Goal: Task Accomplishment & Management: Complete application form

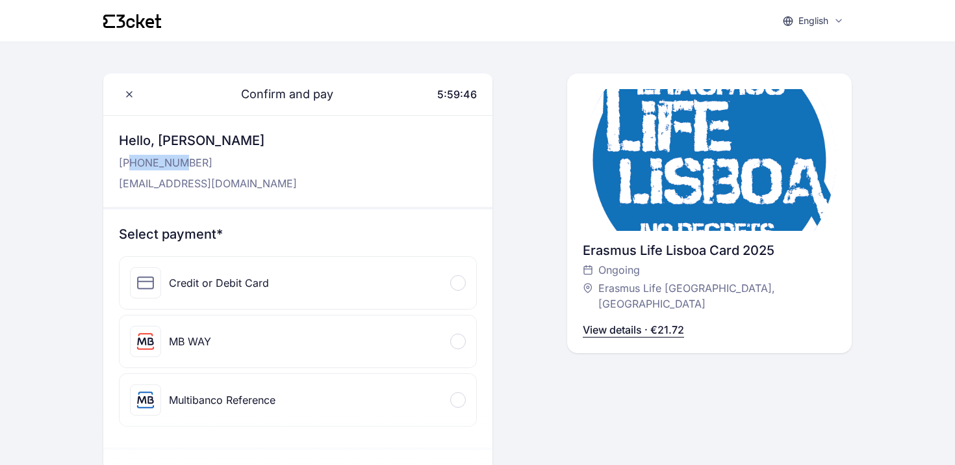
drag, startPoint x: 131, startPoint y: 163, endPoint x: 177, endPoint y: 161, distance: 46.2
click at [176, 161] on p "+316 829 874 01" at bounding box center [208, 163] width 178 height 16
click at [177, 161] on p "+316 829 874 01" at bounding box center [208, 163] width 178 height 16
click at [447, 290] on div "Credit or Debit Card" at bounding box center [298, 283] width 357 height 52
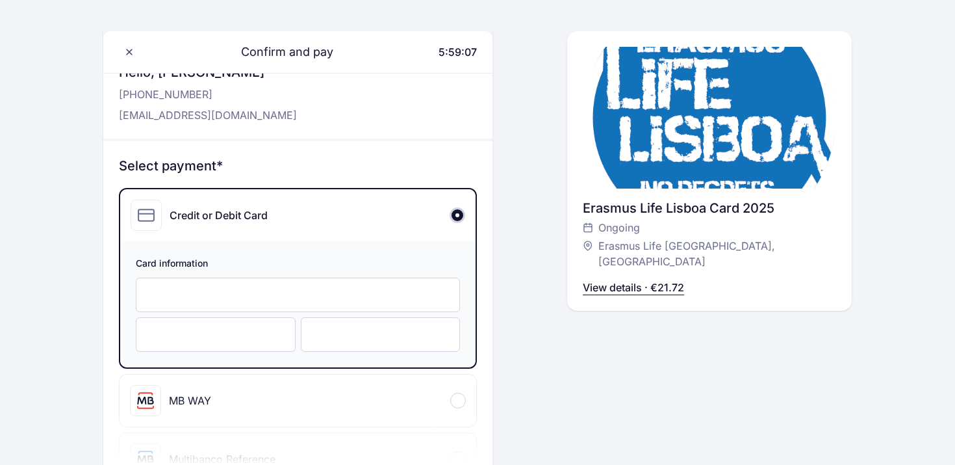
scroll to position [92, 0]
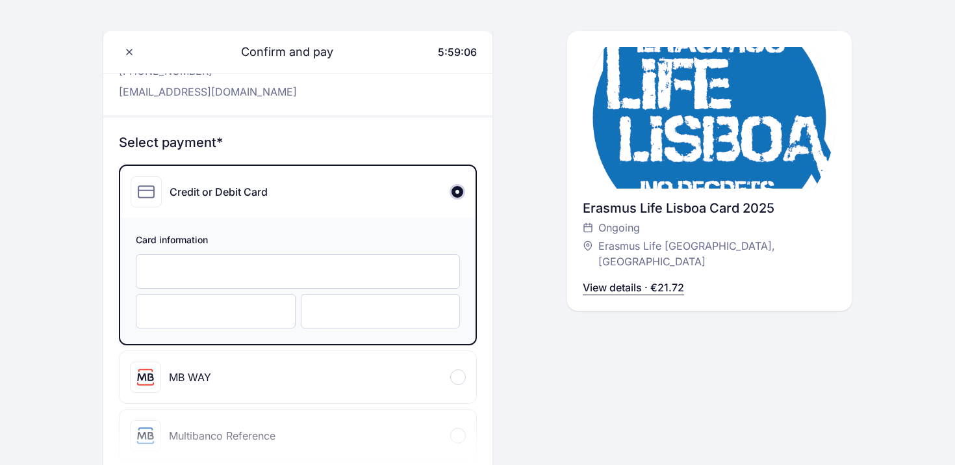
click at [309, 257] on div at bounding box center [298, 271] width 324 height 34
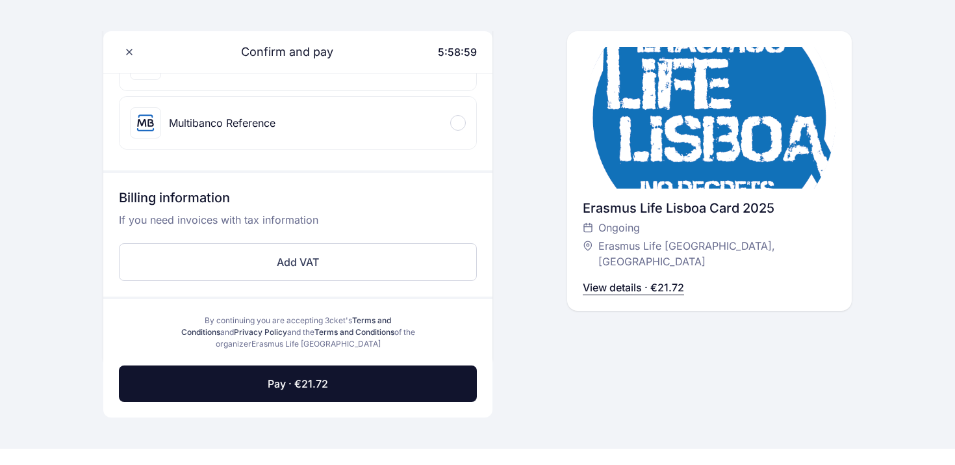
scroll to position [493, 0]
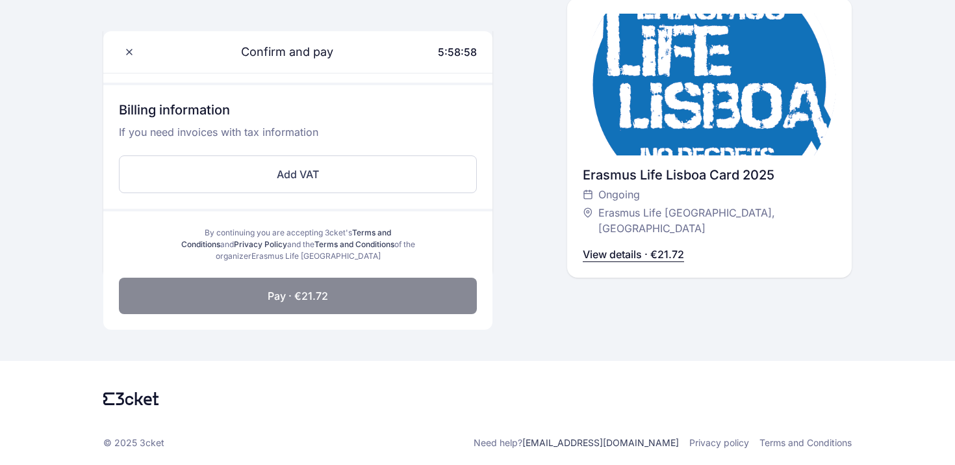
click at [331, 302] on button "Pay · €21.72" at bounding box center [298, 295] width 358 height 36
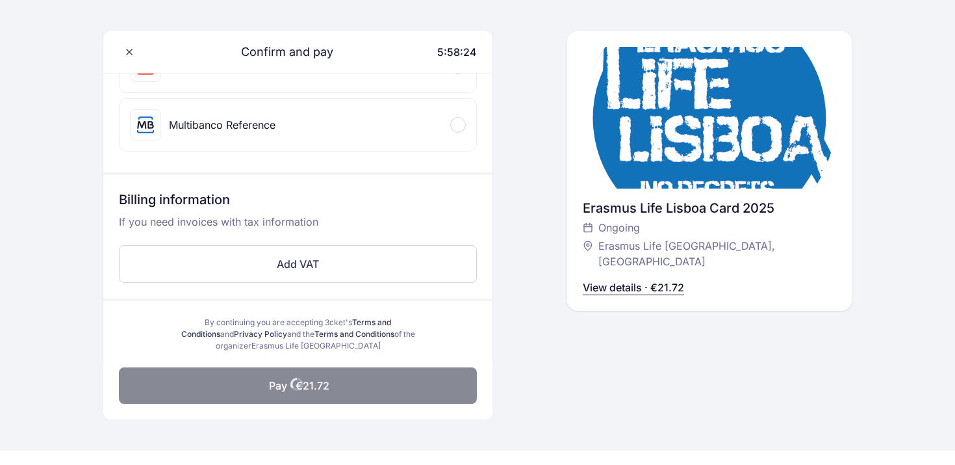
scroll to position [400, 0]
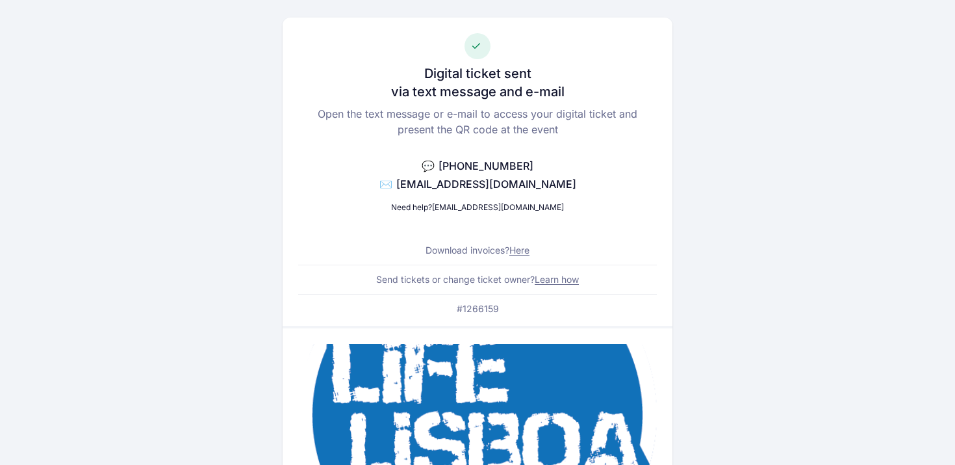
scroll to position [58, 0]
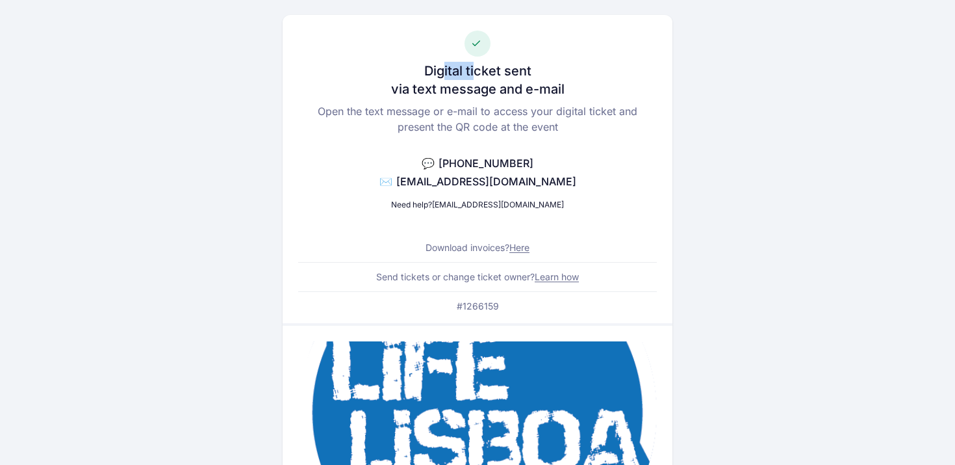
drag, startPoint x: 441, startPoint y: 70, endPoint x: 485, endPoint y: 71, distance: 43.5
click at [483, 71] on h3 "Digital ticket sent" at bounding box center [477, 71] width 107 height 18
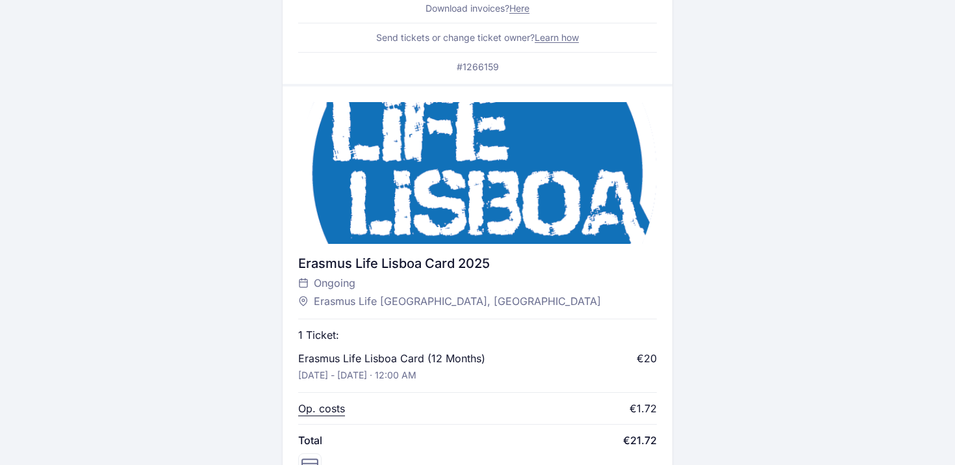
scroll to position [39, 0]
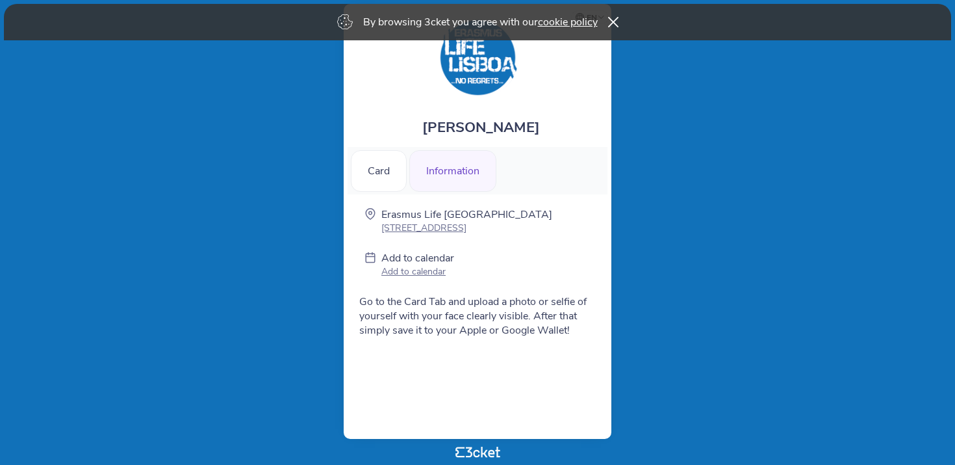
click at [427, 177] on div "Information" at bounding box center [452, 171] width 87 height 42
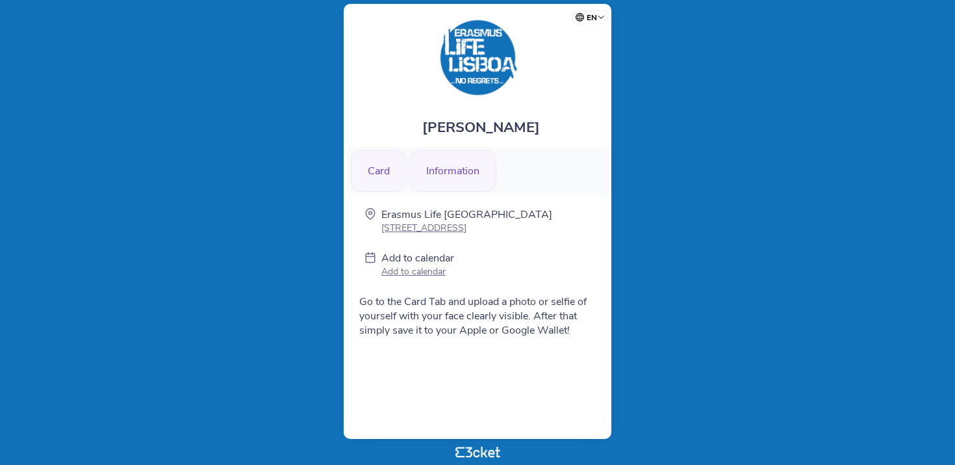
click at [389, 176] on div "Card" at bounding box center [379, 171] width 56 height 42
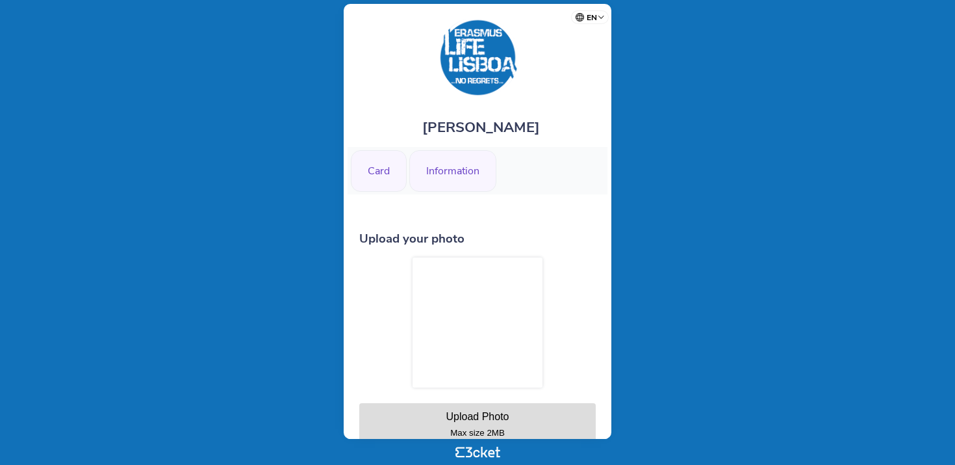
click at [455, 181] on div "Information" at bounding box center [452, 171] width 87 height 42
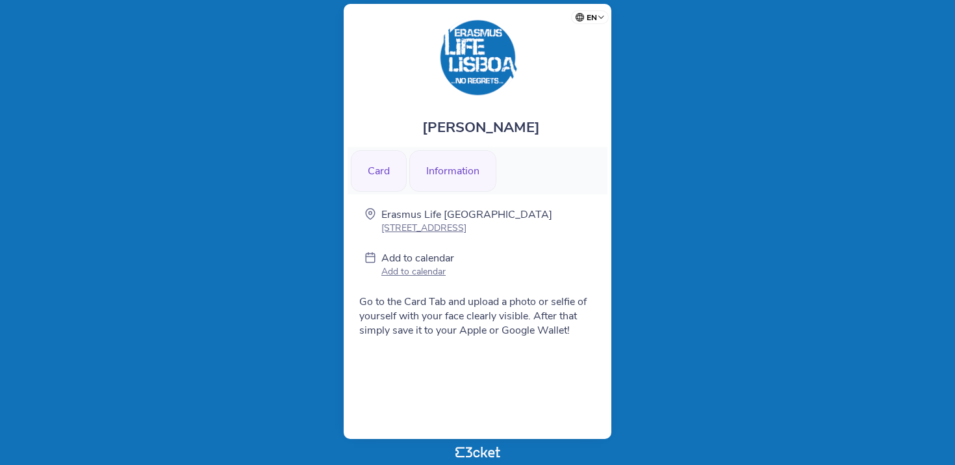
click at [389, 177] on div "Card" at bounding box center [379, 171] width 56 height 42
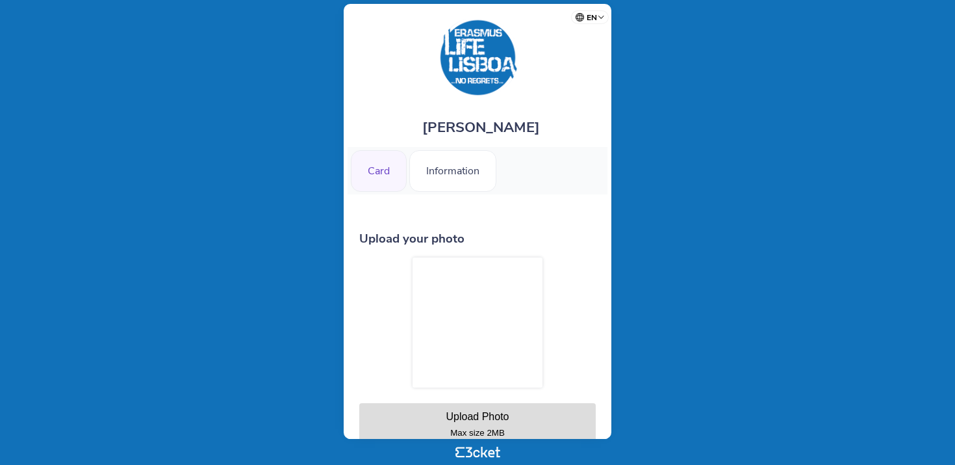
scroll to position [96, 0]
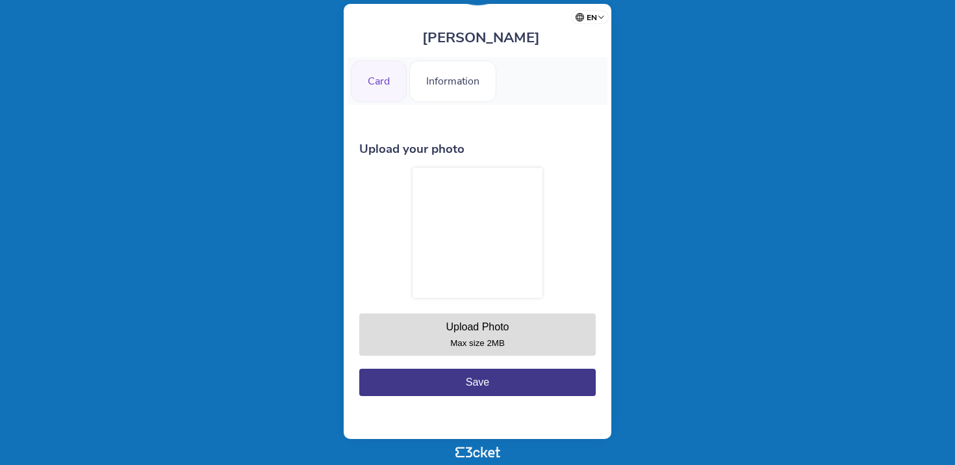
click at [474, 325] on div "Upload Photo" at bounding box center [477, 326] width 63 height 11
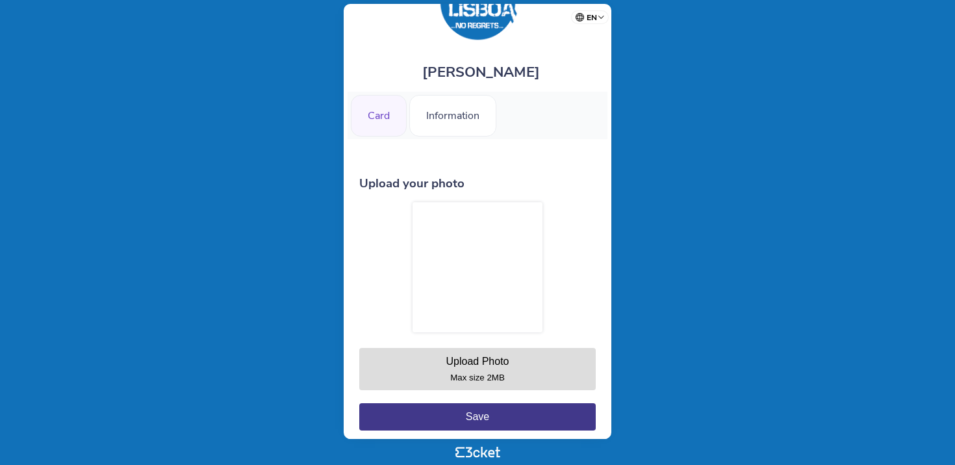
scroll to position [0, 0]
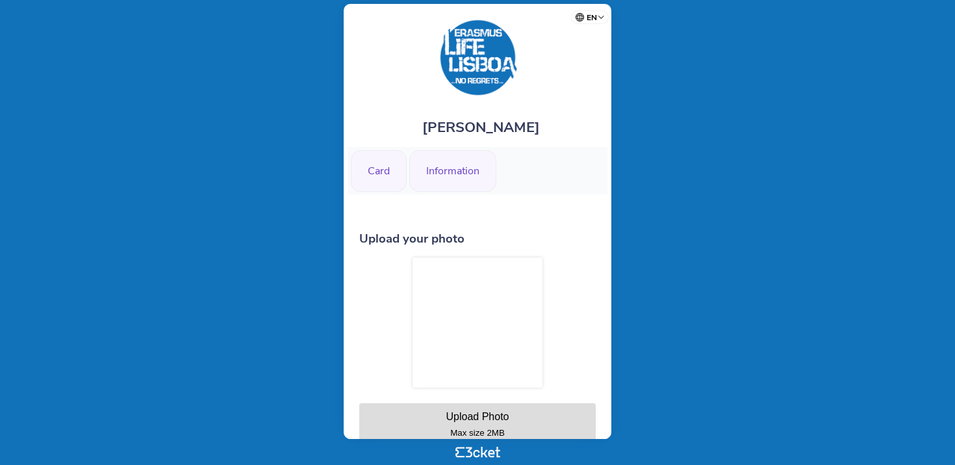
click at [456, 170] on div "Information" at bounding box center [452, 171] width 87 height 42
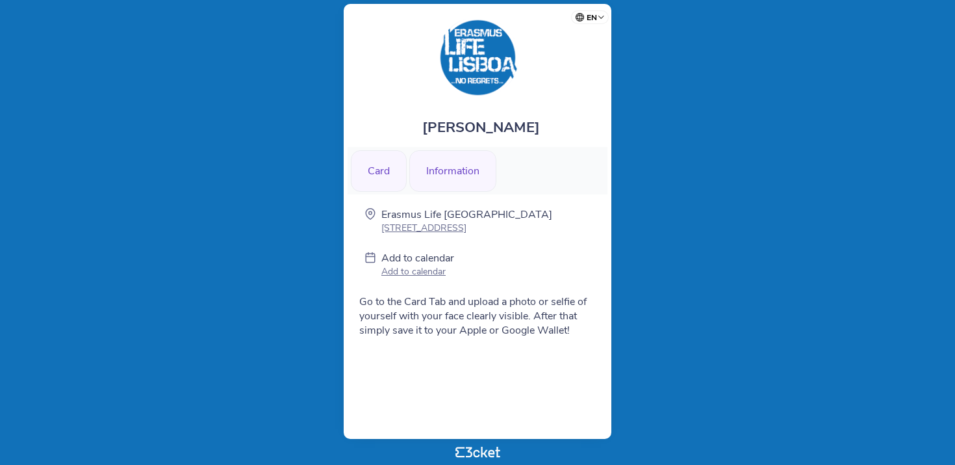
click at [379, 176] on div "Card" at bounding box center [379, 171] width 56 height 42
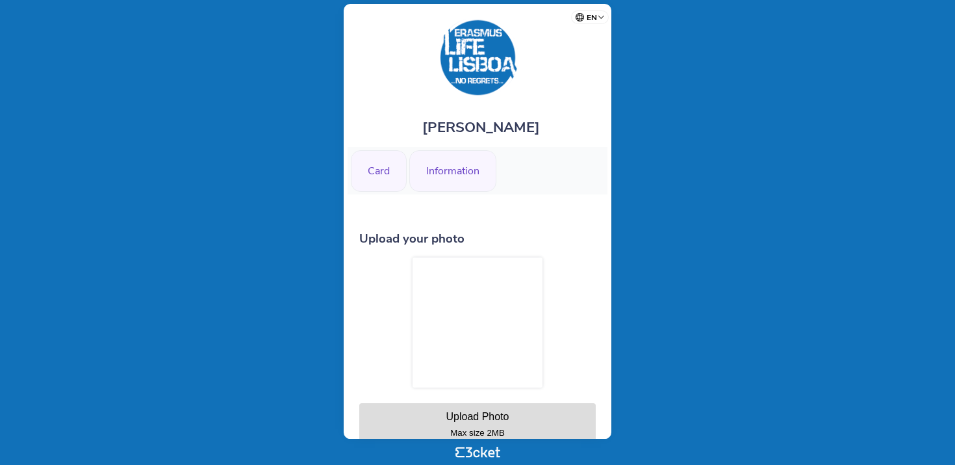
click at [463, 181] on div "Information" at bounding box center [452, 171] width 87 height 42
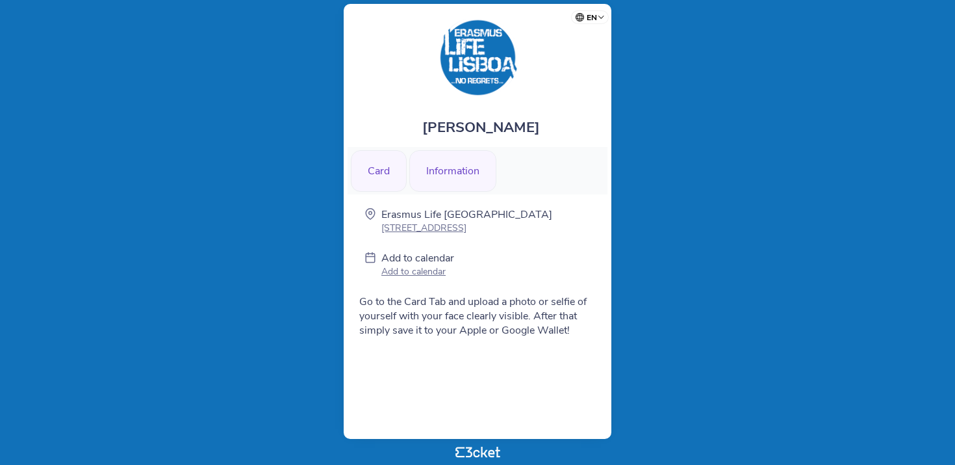
click at [384, 175] on div "Card" at bounding box center [379, 171] width 56 height 42
click at [378, 181] on div "Card" at bounding box center [379, 171] width 56 height 42
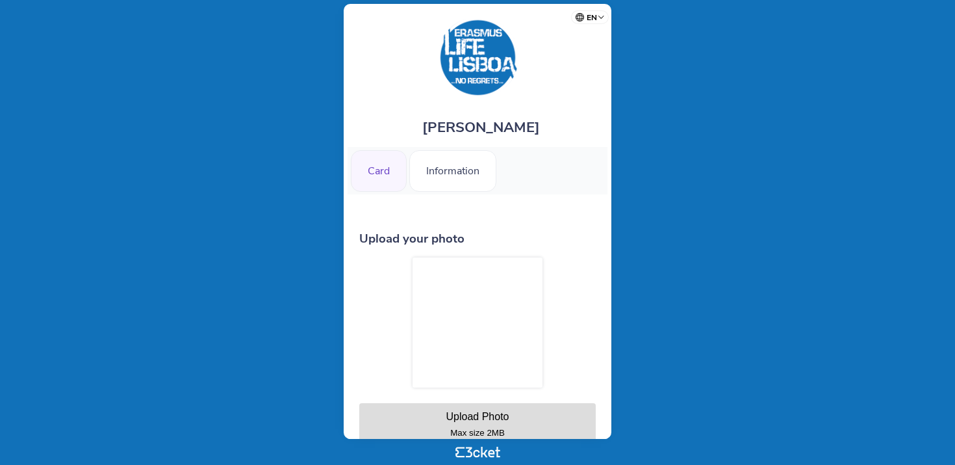
click at [394, 177] on div "Card" at bounding box center [379, 171] width 56 height 42
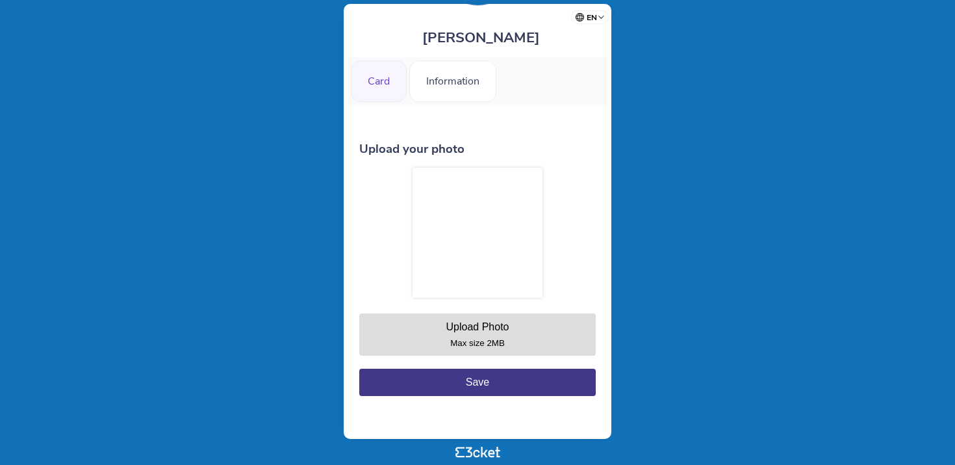
click at [462, 101] on li "Information" at bounding box center [452, 80] width 87 height 47
click at [464, 83] on div "Information" at bounding box center [452, 81] width 87 height 42
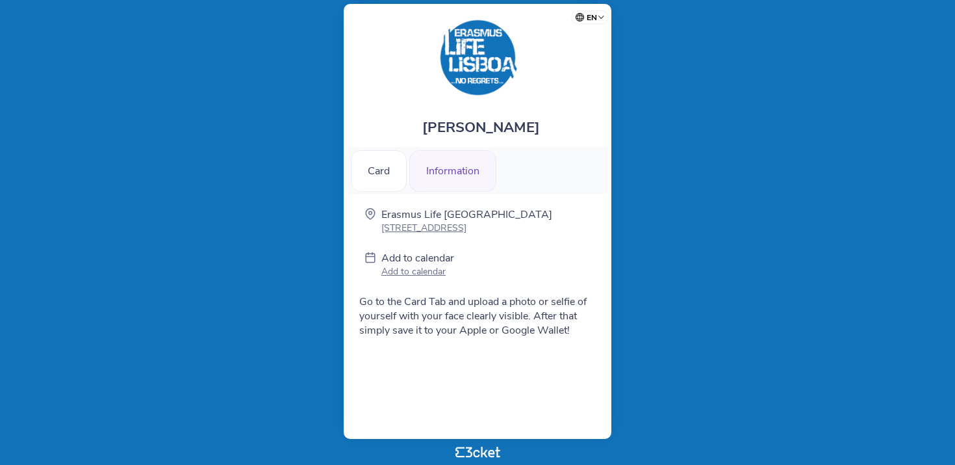
click at [522, 309] on span "Go to the Card Tab and upload a photo or selfie of yourself with your face clea…" at bounding box center [472, 315] width 227 height 43
click at [522, 308] on span "Go to the Card Tab and upload a photo or selfie of yourself with your face clea…" at bounding box center [472, 315] width 227 height 43
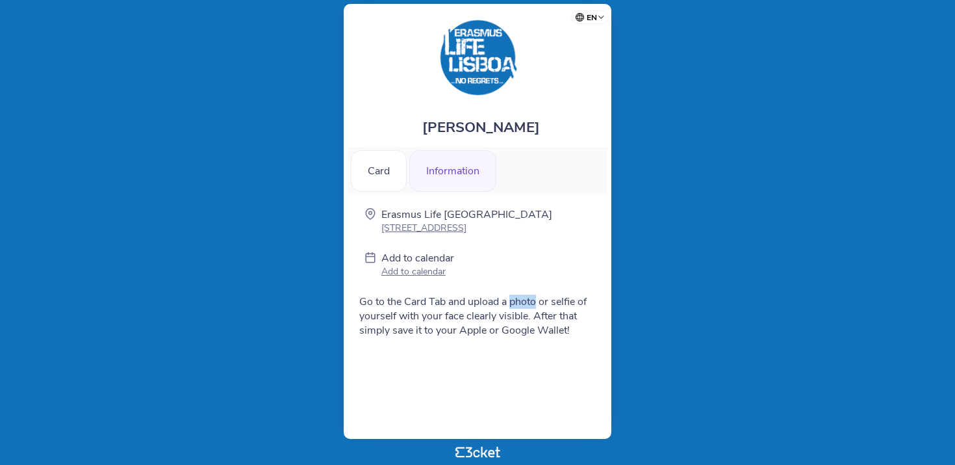
click at [522, 308] on span "Go to the Card Tab and upload a photo or selfie of yourself with your face clea…" at bounding box center [472, 315] width 227 height 43
click at [515, 323] on span "Go to the Card Tab and upload a photo or selfie of yourself with your face clea…" at bounding box center [472, 315] width 227 height 43
click at [388, 179] on div "Card" at bounding box center [379, 171] width 56 height 42
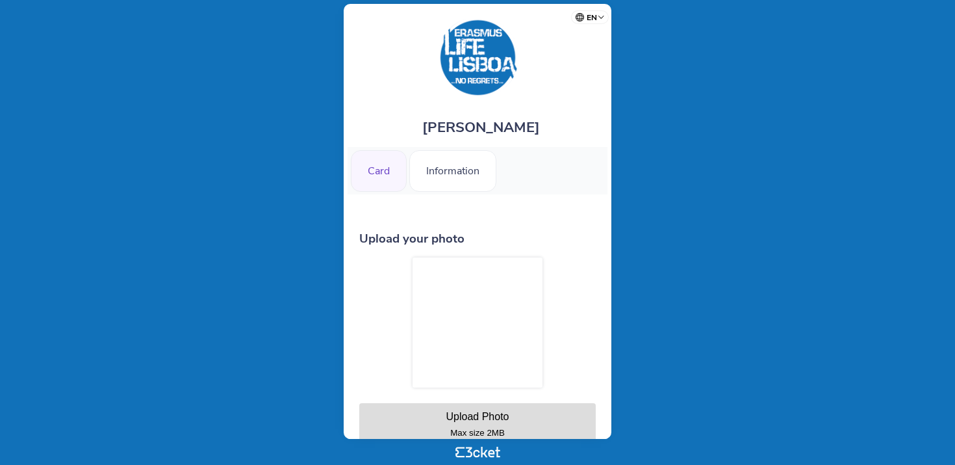
scroll to position [84, 0]
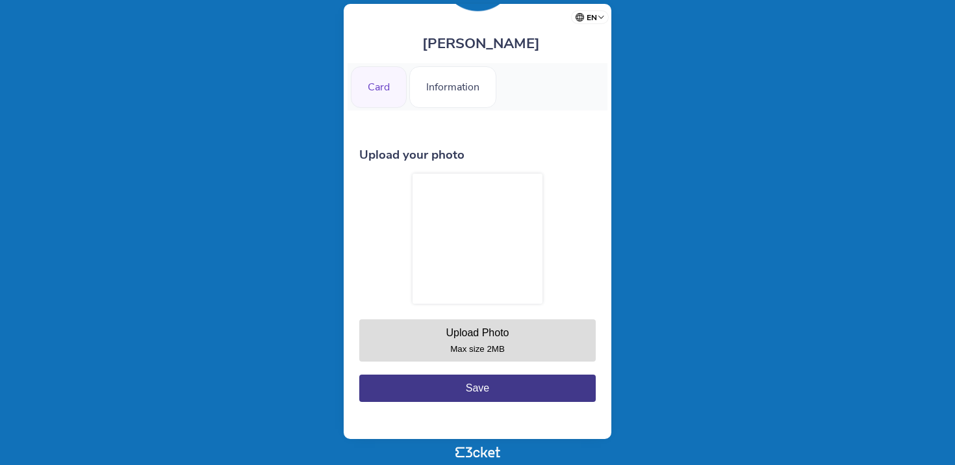
click at [451, 353] on small "Max size 2MB" at bounding box center [477, 349] width 55 height 10
click at [486, 345] on button "Upload Photo Max size 2MB" at bounding box center [477, 340] width 237 height 42
click at [462, 346] on button "Upload Photo Max size 2MB" at bounding box center [477, 340] width 237 height 42
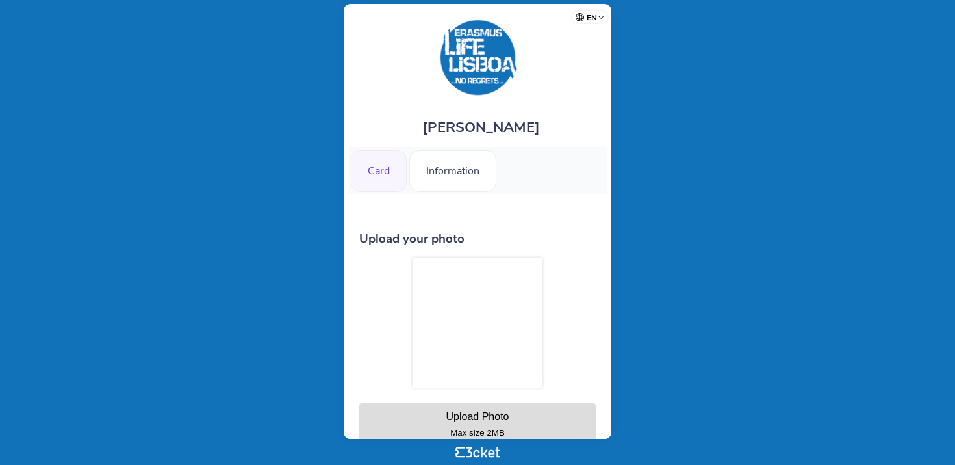
scroll to position [96, 0]
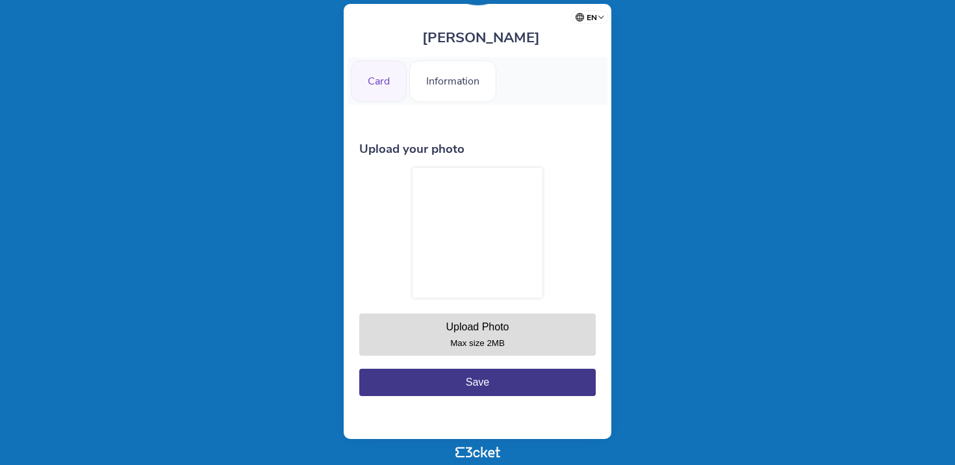
click at [468, 381] on button "Save" at bounding box center [477, 381] width 237 height 27
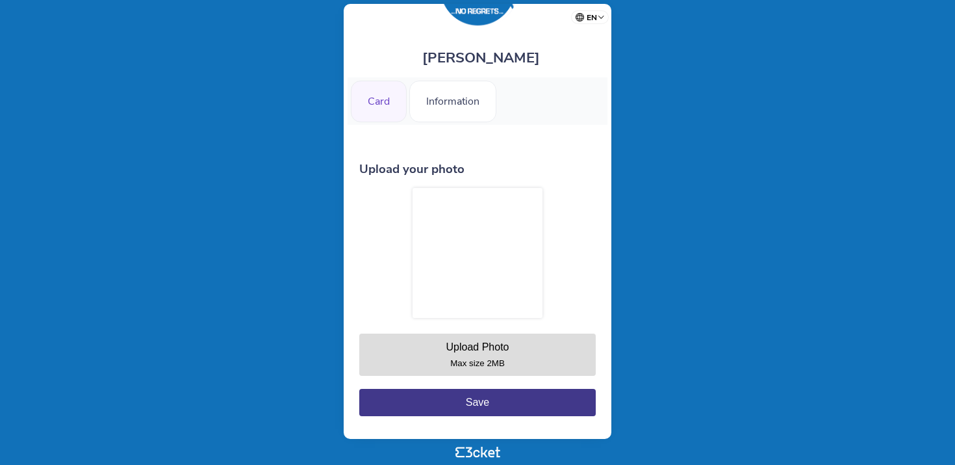
scroll to position [96, 0]
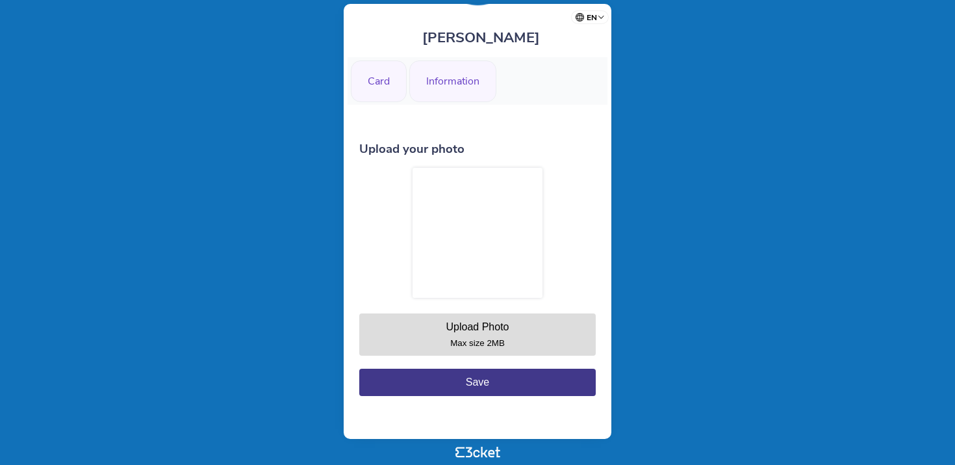
click at [426, 70] on div "Information" at bounding box center [452, 81] width 87 height 42
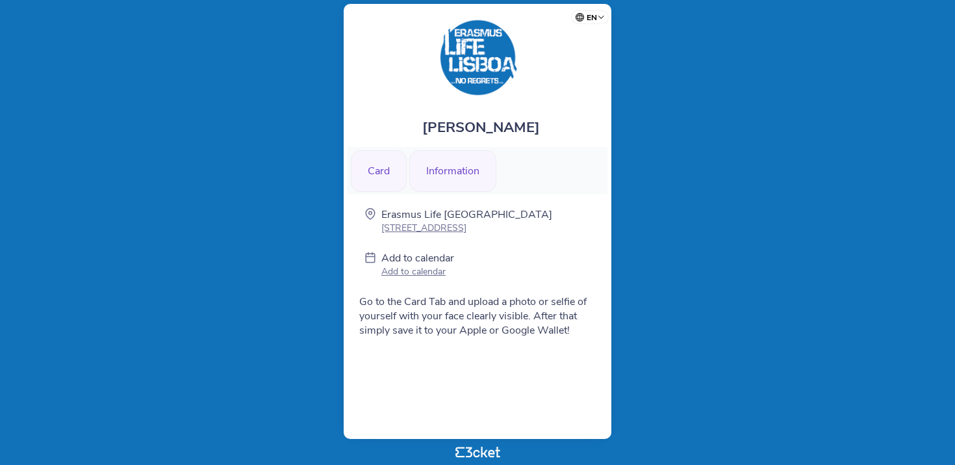
click at [390, 182] on div "Card" at bounding box center [379, 171] width 56 height 42
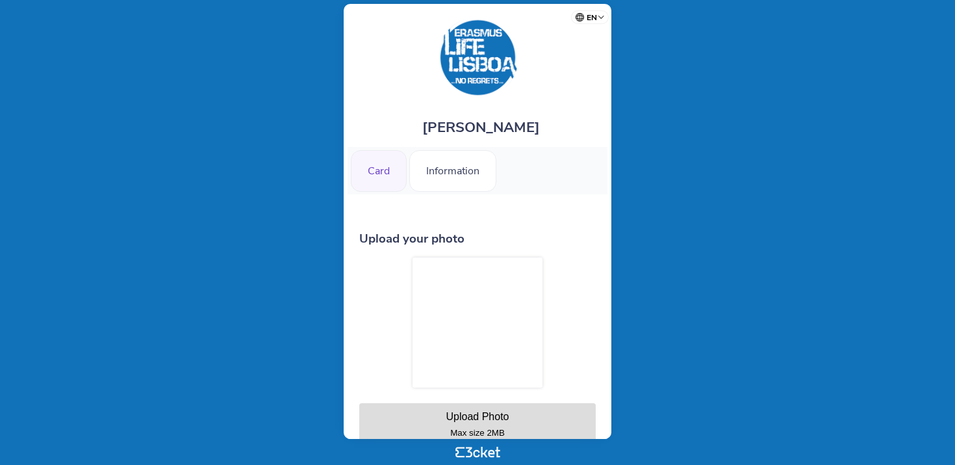
scroll to position [96, 0]
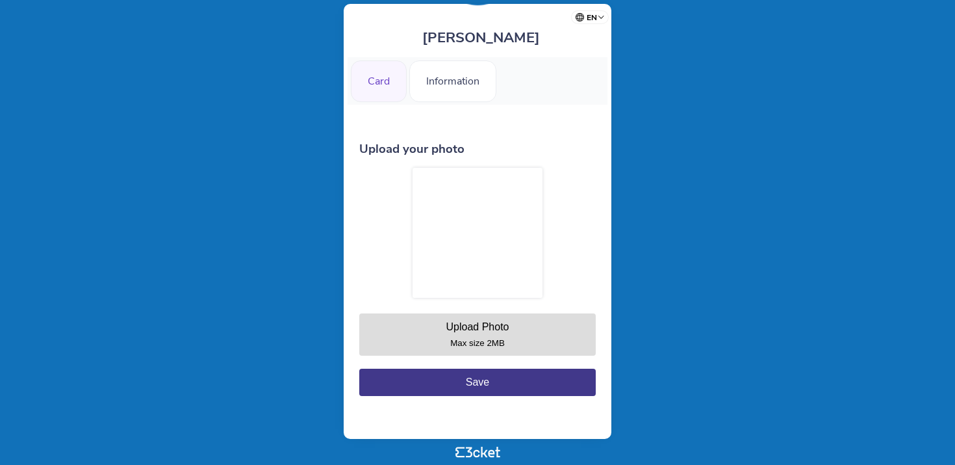
click at [483, 337] on button "Upload Photo Max size 2MB" at bounding box center [477, 334] width 237 height 42
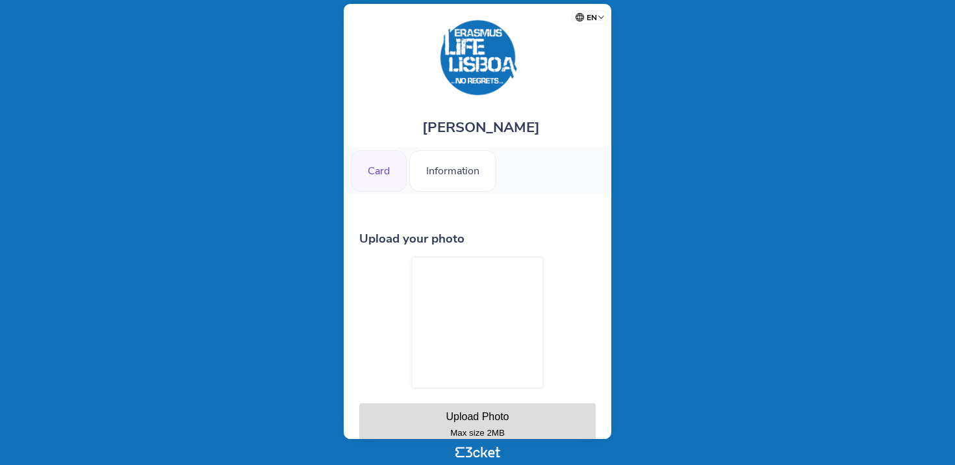
scroll to position [96, 0]
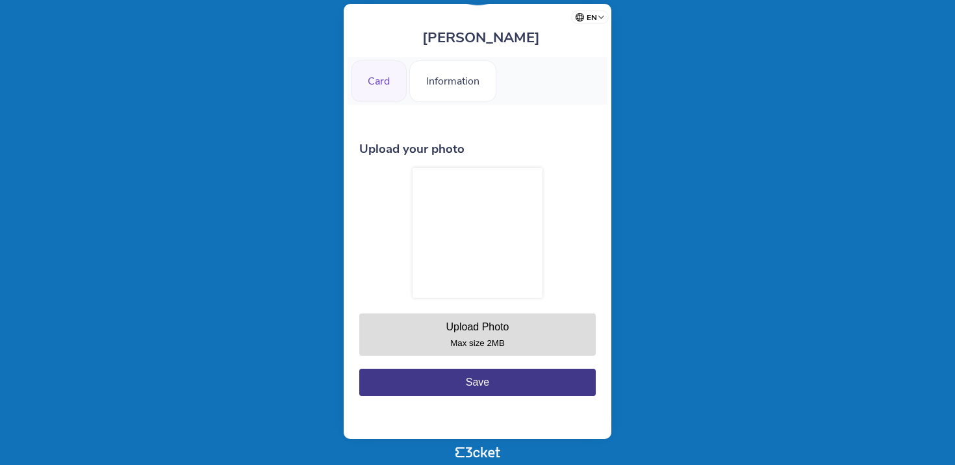
click at [461, 221] on div at bounding box center [478, 233] width 130 height 130
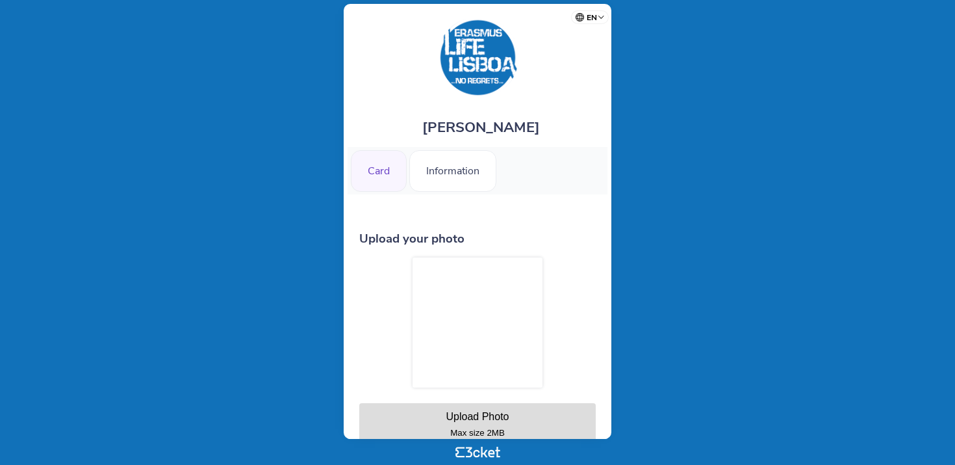
scroll to position [96, 0]
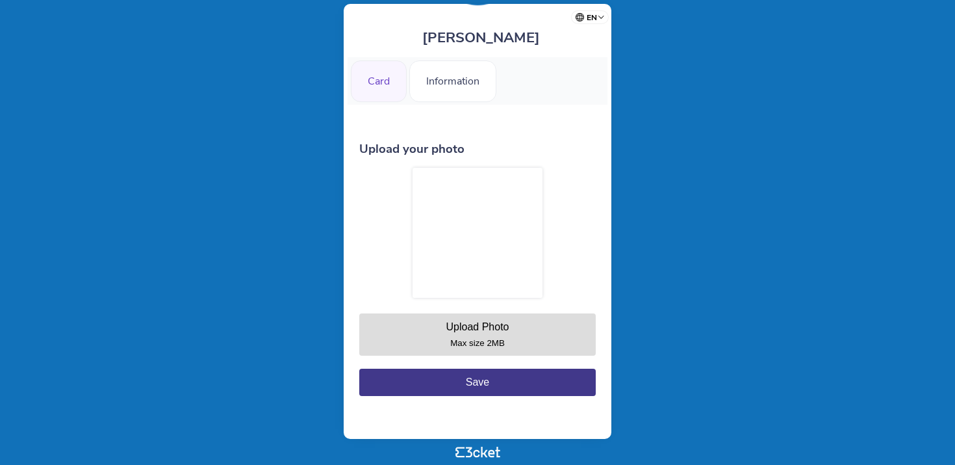
click at [379, 85] on div "Card" at bounding box center [379, 81] width 56 height 42
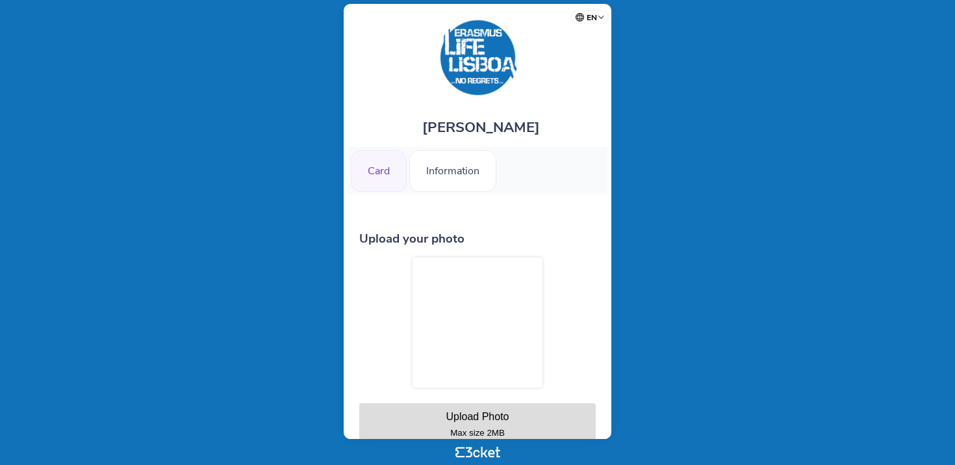
scroll to position [14, 0]
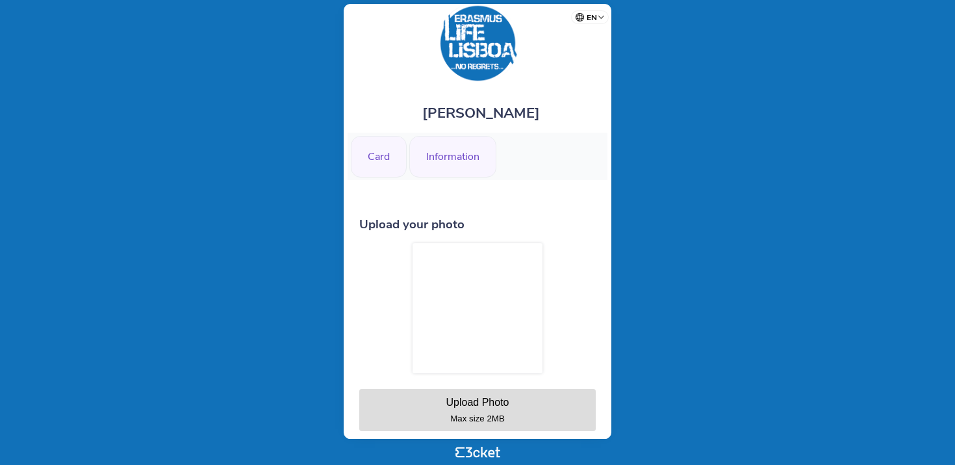
click at [446, 172] on div "Information" at bounding box center [452, 157] width 87 height 42
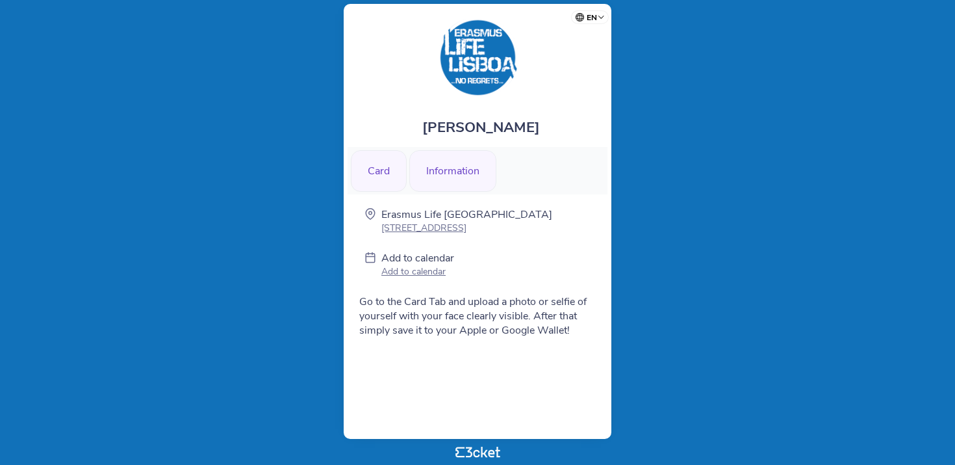
click at [386, 179] on div "Card" at bounding box center [379, 171] width 56 height 42
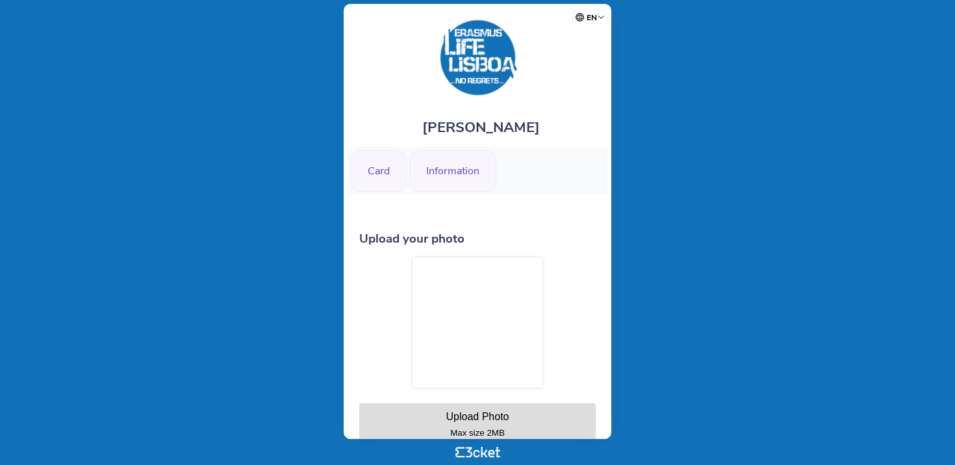
click at [422, 175] on div "Information" at bounding box center [452, 171] width 87 height 42
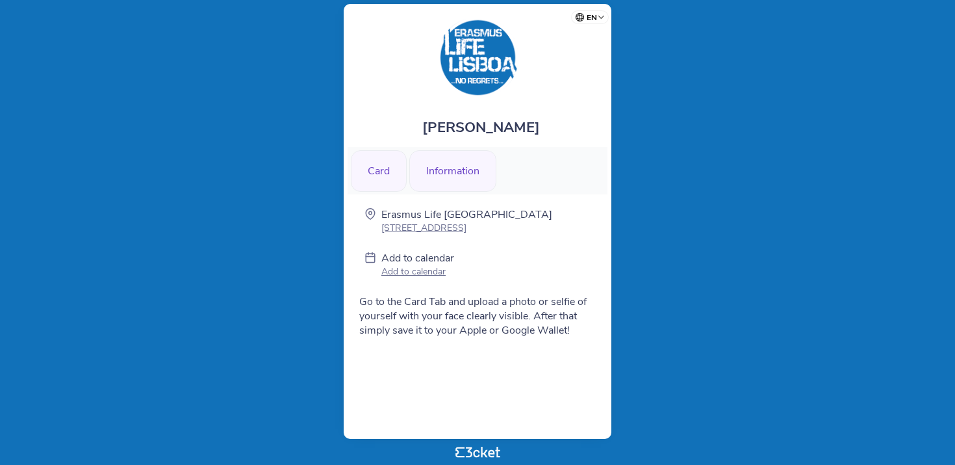
click at [381, 176] on div "Card" at bounding box center [379, 171] width 56 height 42
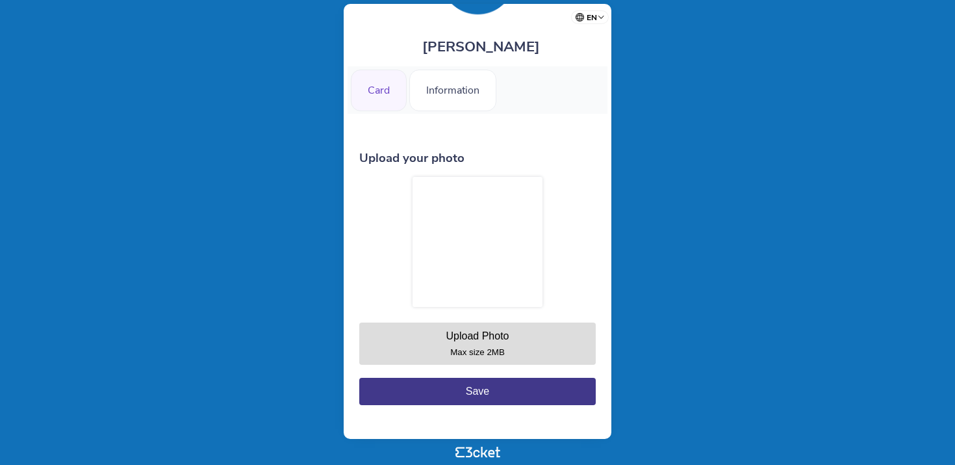
scroll to position [96, 0]
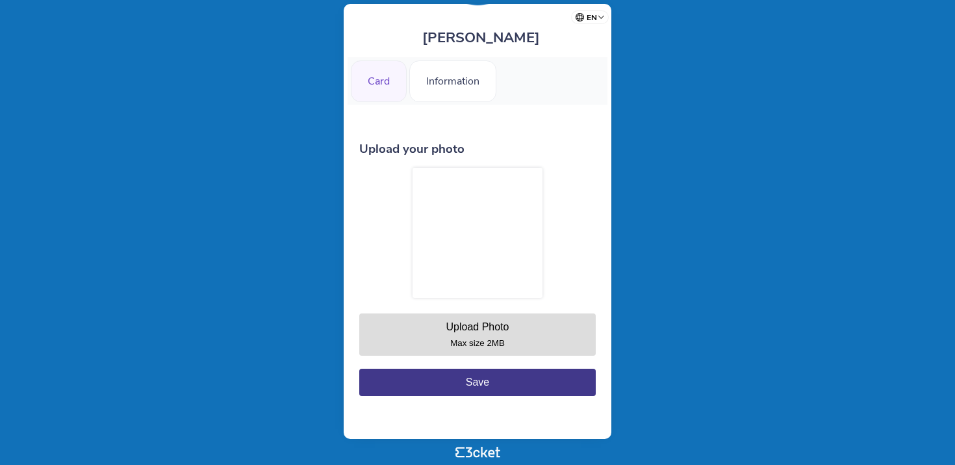
click at [497, 276] on div at bounding box center [478, 233] width 130 height 130
click at [467, 381] on button "Save" at bounding box center [477, 381] width 237 height 27
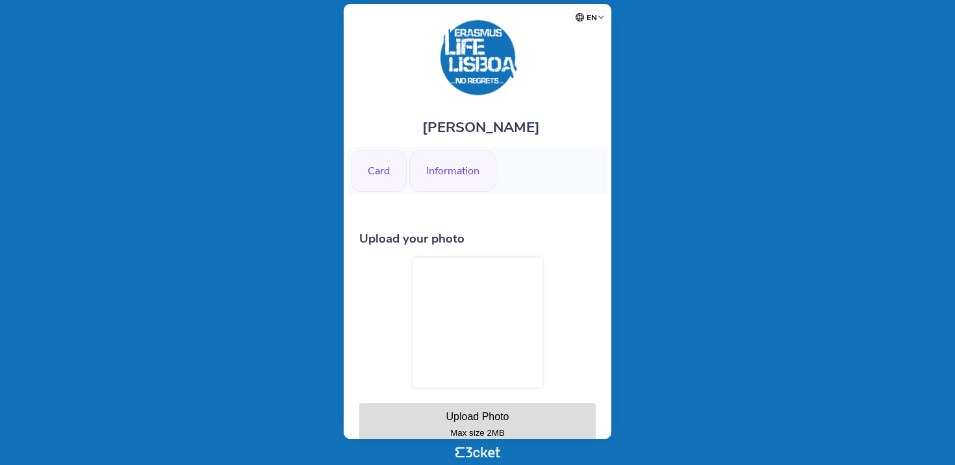
click at [457, 179] on div "Information" at bounding box center [452, 171] width 87 height 42
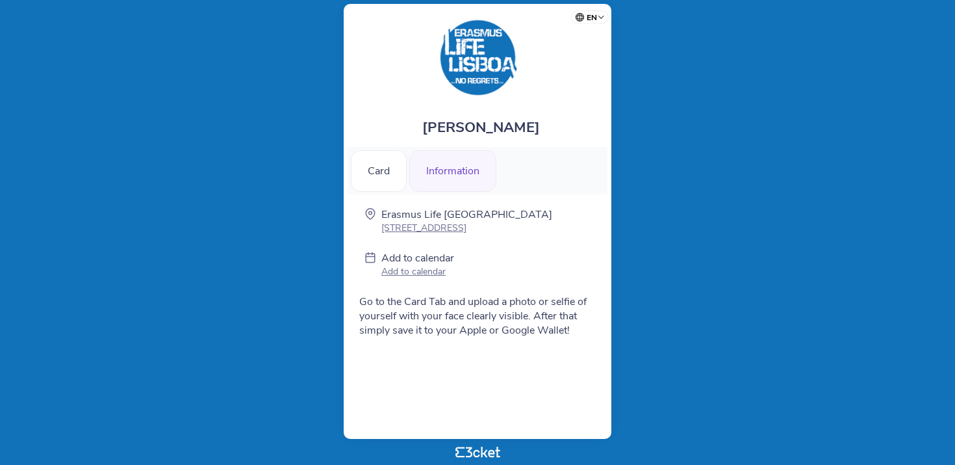
click at [448, 173] on div "Information" at bounding box center [452, 171] width 87 height 42
click at [467, 185] on div "Information" at bounding box center [452, 171] width 87 height 42
click at [378, 180] on div "Card" at bounding box center [379, 171] width 56 height 42
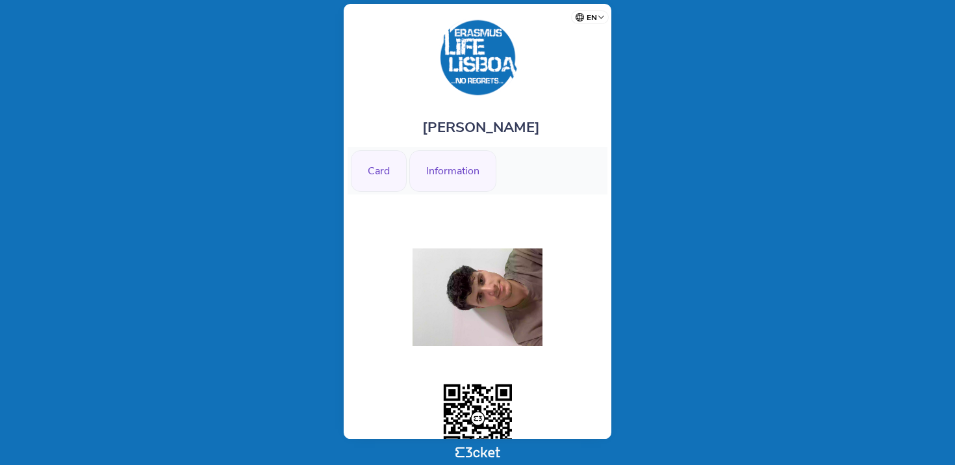
click at [444, 181] on div "Information" at bounding box center [452, 171] width 87 height 42
click at [448, 185] on div "Information" at bounding box center [452, 171] width 87 height 42
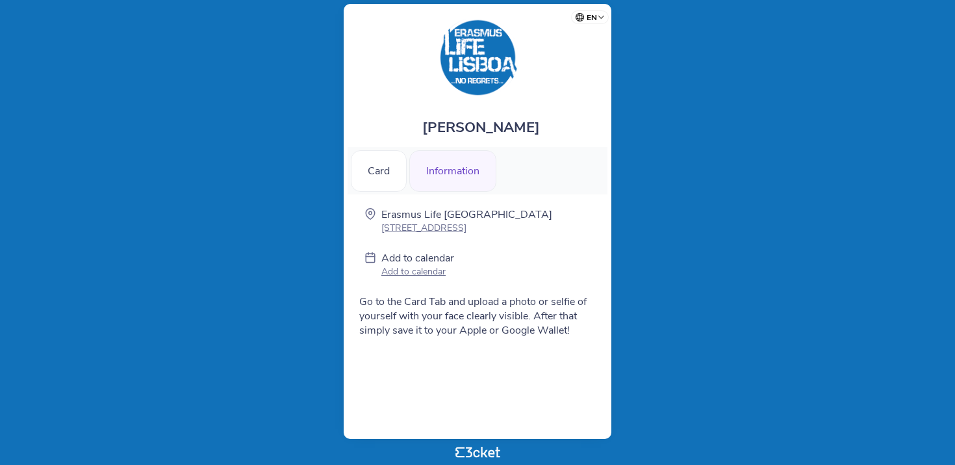
click at [428, 183] on div "Information" at bounding box center [452, 171] width 87 height 42
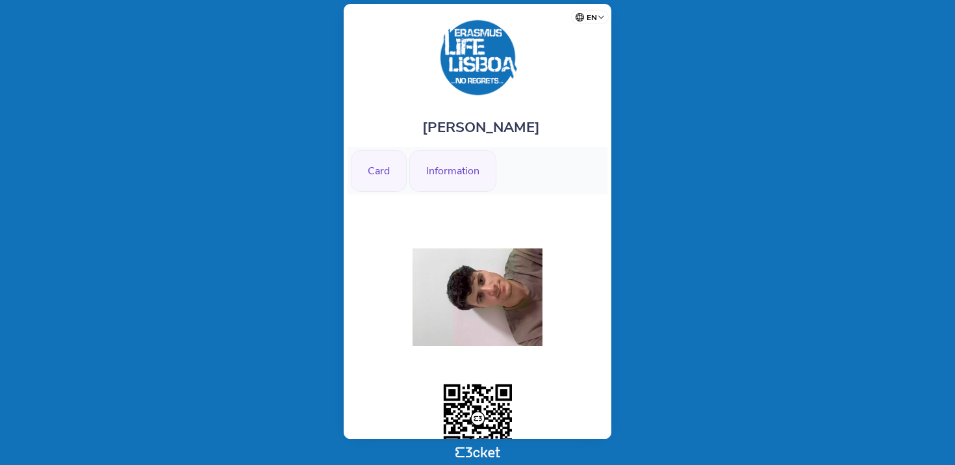
click at [450, 177] on div "Information" at bounding box center [452, 171] width 87 height 42
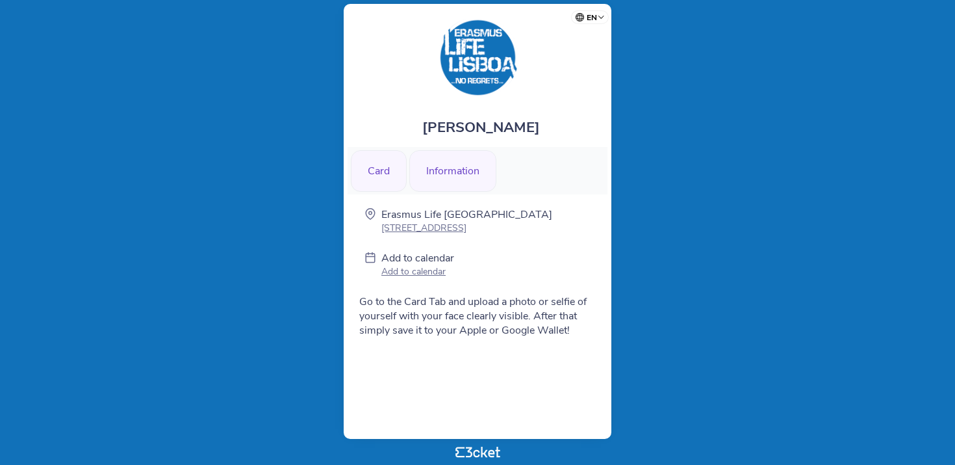
click at [383, 188] on div "Card" at bounding box center [379, 171] width 56 height 42
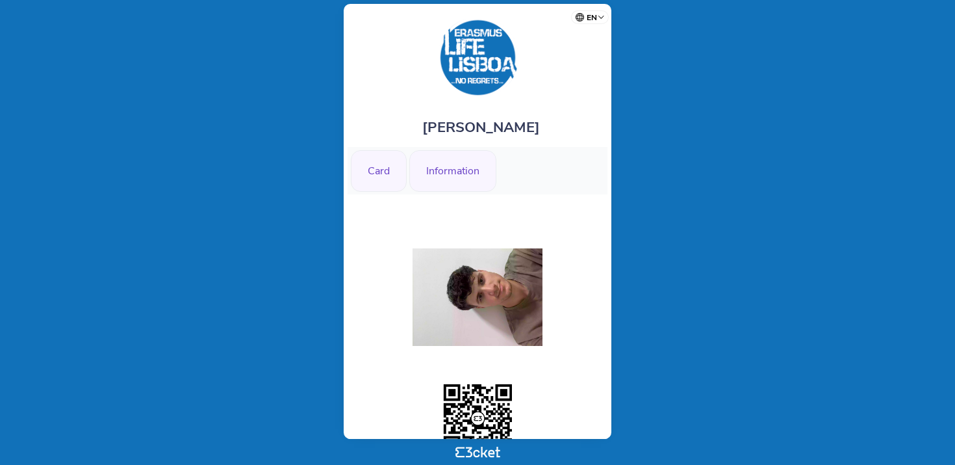
click at [433, 169] on div "Information" at bounding box center [452, 171] width 87 height 42
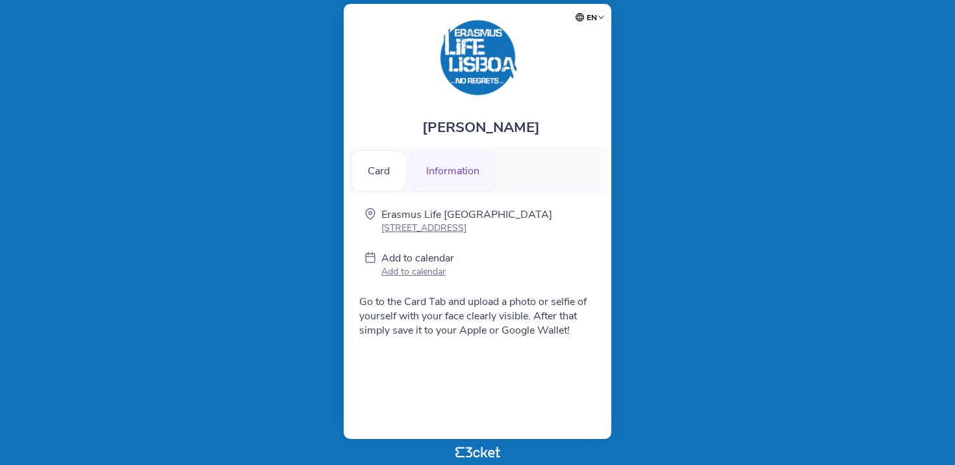
click at [482, 451] on icon at bounding box center [484, 451] width 6 height 10
click at [482, 63] on img at bounding box center [477, 57] width 81 height 81
click at [485, 61] on img at bounding box center [477, 57] width 81 height 81
click at [461, 166] on div "Information" at bounding box center [452, 171] width 87 height 42
click at [393, 168] on div "Card" at bounding box center [379, 171] width 56 height 42
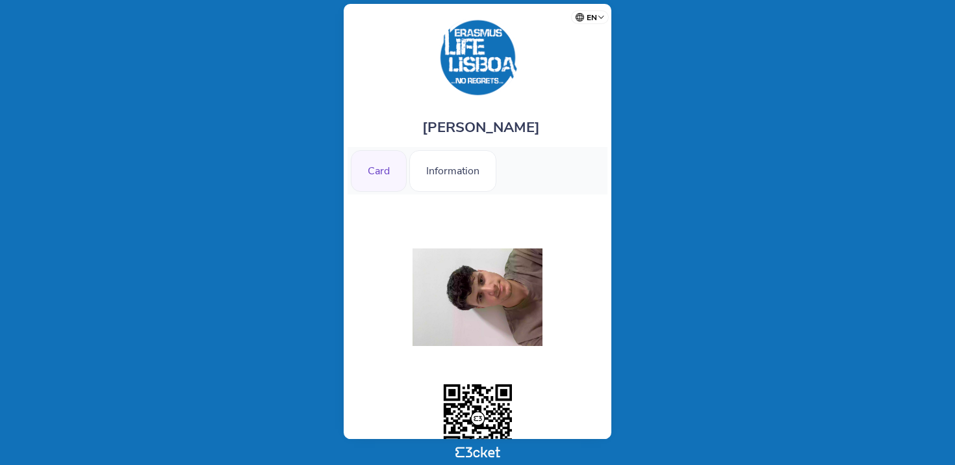
scroll to position [103, 0]
